Goal: Task Accomplishment & Management: Manage account settings

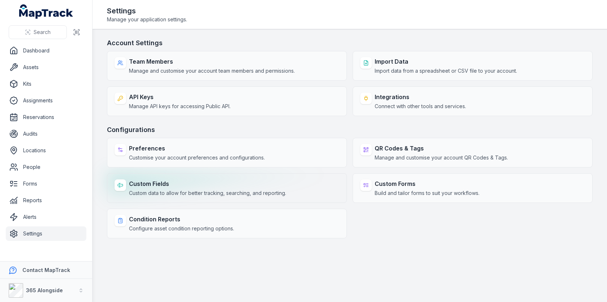
click at [236, 175] on div "Custom Fields Custom data to allow for better tracking, searching, and reportin…" at bounding box center [227, 188] width 240 height 30
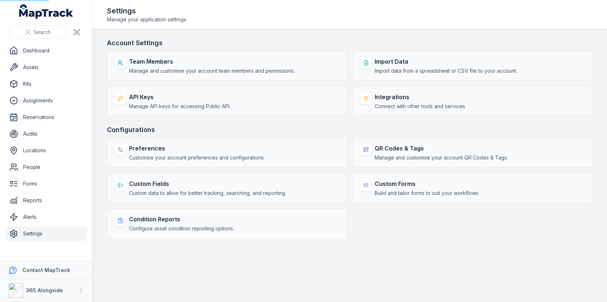
click at [289, 123] on div "Account Settings Team Members Manage and customise your account team members an…" at bounding box center [350, 138] width 486 height 200
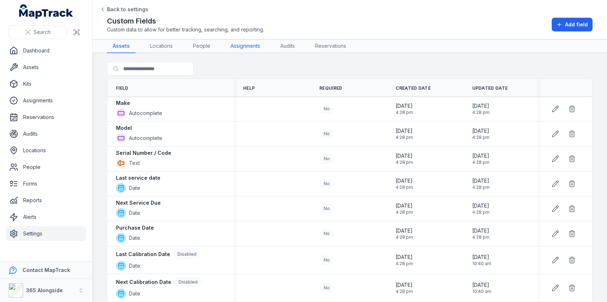
click at [253, 47] on link "Assignments" at bounding box center [245, 46] width 41 height 14
click at [409, 55] on main "Search for fields Field Help Required Created Date Updated Date Make Autocomple…" at bounding box center [349, 177] width 515 height 249
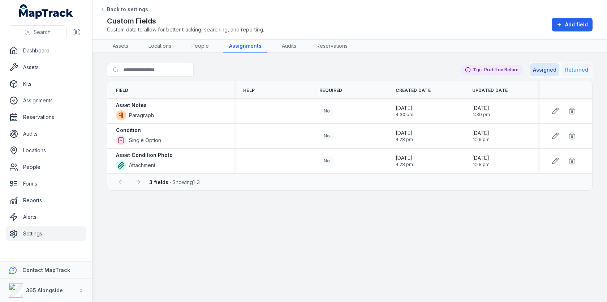
click at [577, 69] on button "Returned" at bounding box center [576, 69] width 29 height 13
click at [550, 70] on button "Assigned" at bounding box center [544, 69] width 29 height 13
click at [40, 64] on link "Assets" at bounding box center [46, 67] width 81 height 14
click at [317, 66] on div "Search for fields Assigned Returned Tip: Prefill on Return" at bounding box center [350, 71] width 486 height 19
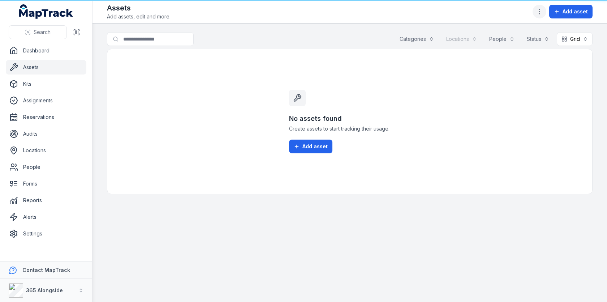
click at [542, 9] on icon "button" at bounding box center [539, 11] width 7 height 7
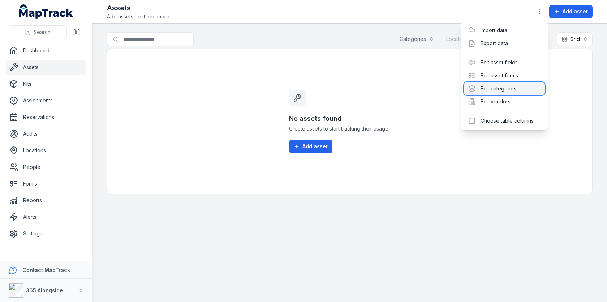
click at [500, 85] on div "Edit categories" at bounding box center [504, 88] width 81 height 13
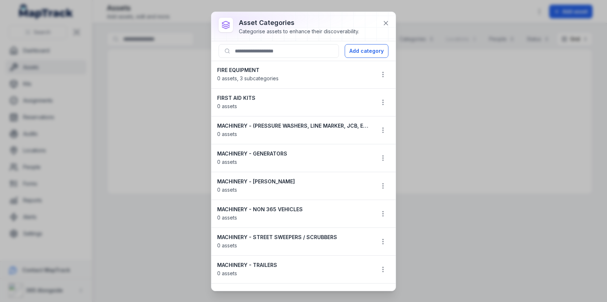
click at [246, 72] on strong "FIRE EQUIPMENT" at bounding box center [293, 69] width 152 height 7
click at [245, 103] on div "FIRST AID KITS 0 assets" at bounding box center [293, 102] width 152 height 16
click at [249, 97] on strong "FIRST AID KITS" at bounding box center [293, 97] width 152 height 7
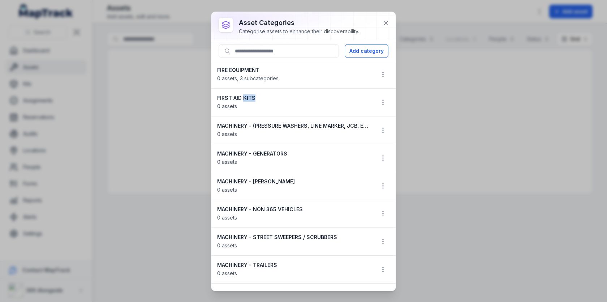
click at [249, 97] on strong "FIRST AID KITS" at bounding box center [293, 97] width 152 height 7
click at [384, 25] on icon at bounding box center [385, 23] width 7 height 7
